Goal: Task Accomplishment & Management: Use online tool/utility

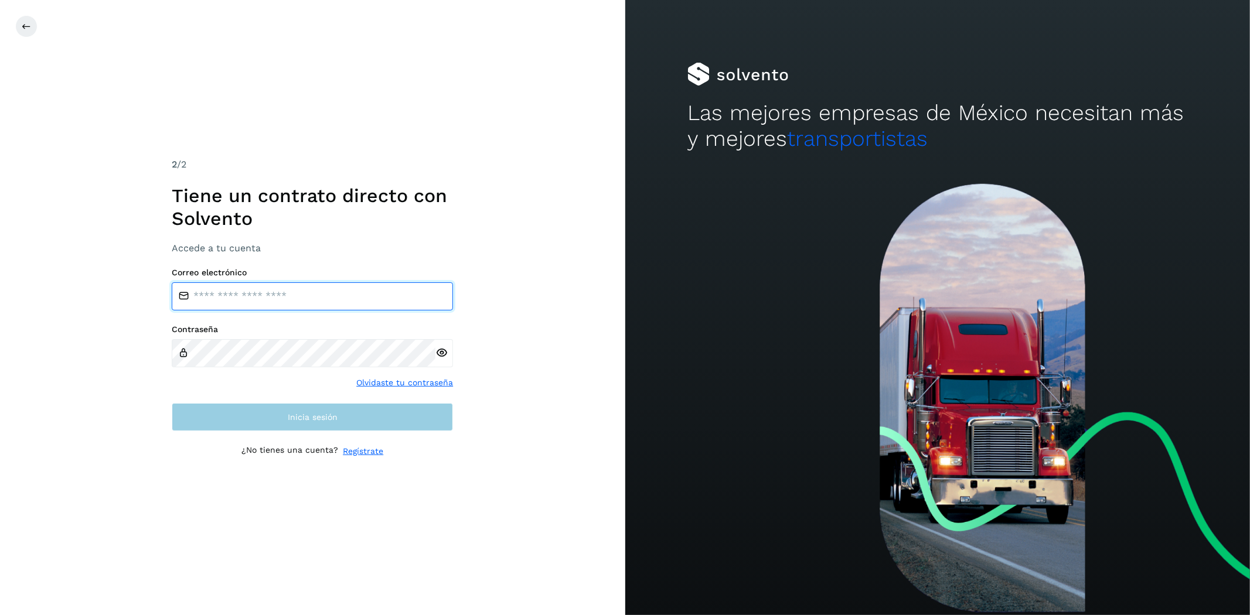
type input "**********"
click at [400, 420] on button "Inicia sesión" at bounding box center [312, 417] width 281 height 28
